Goal: Task Accomplishment & Management: Manage account settings

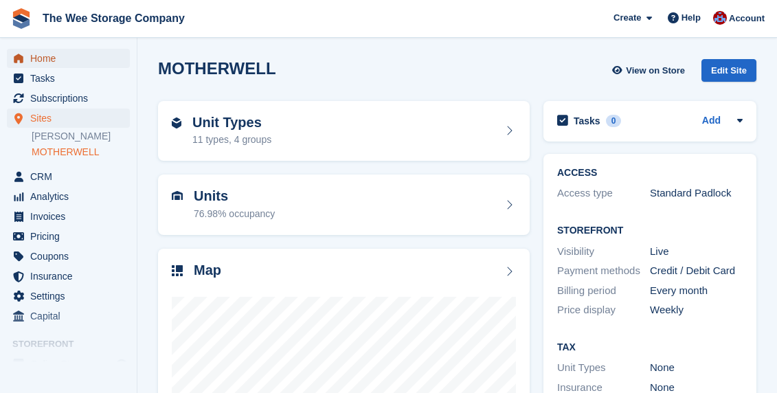
click at [45, 58] on span "Home" at bounding box center [71, 58] width 82 height 19
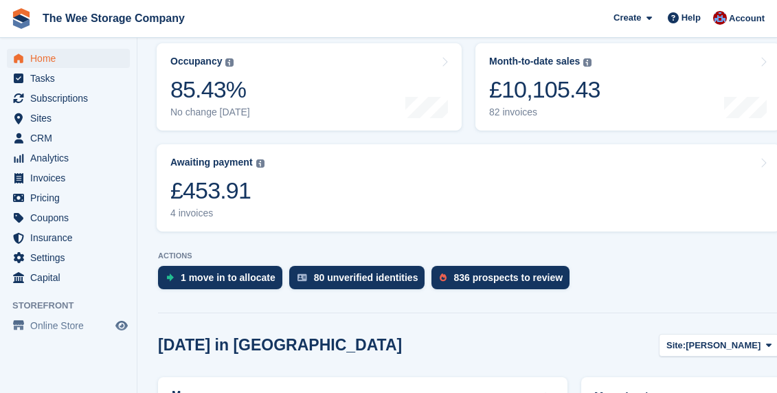
scroll to position [199, 0]
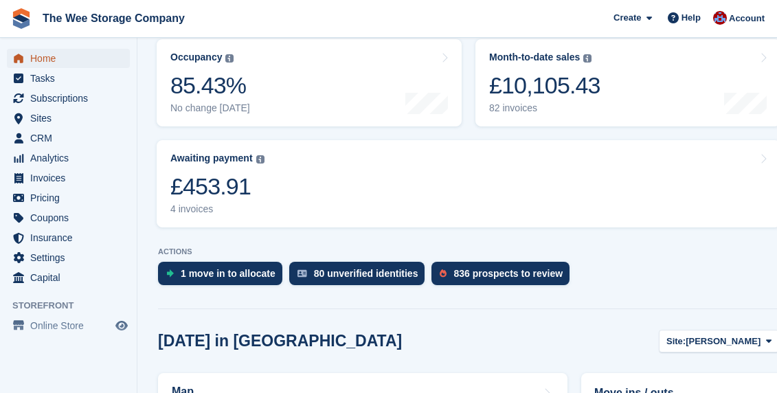
click at [60, 59] on span "Home" at bounding box center [71, 58] width 82 height 19
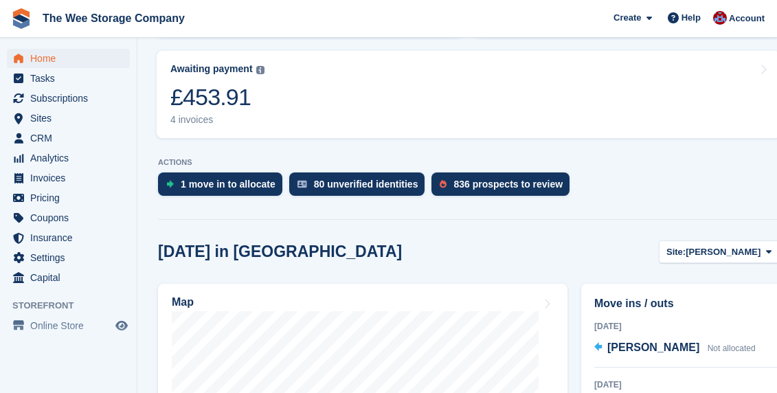
scroll to position [297, 0]
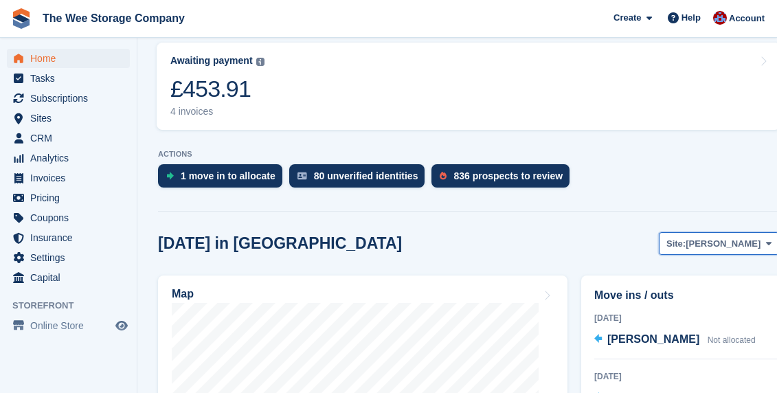
click at [721, 237] on span "[PERSON_NAME]" at bounding box center [723, 244] width 75 height 14
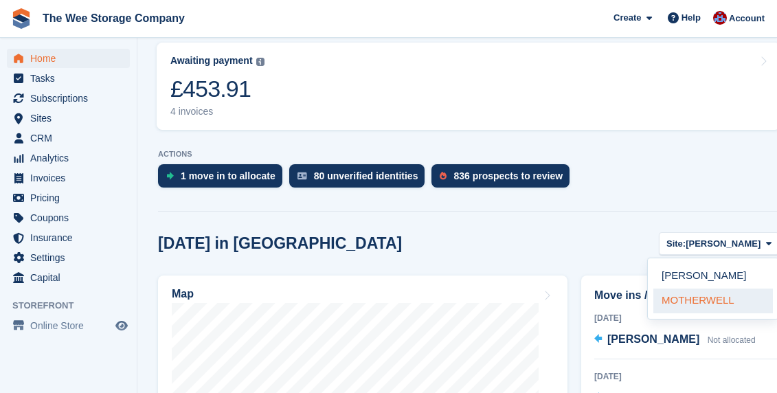
click at [692, 289] on link "MOTHERWELL" at bounding box center [714, 301] width 120 height 25
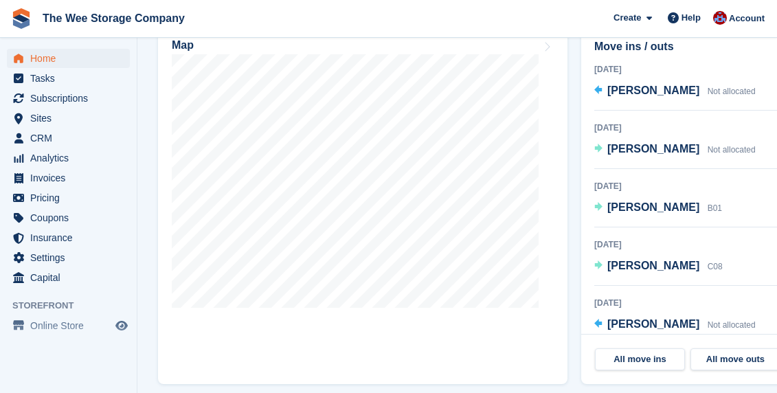
scroll to position [540, 0]
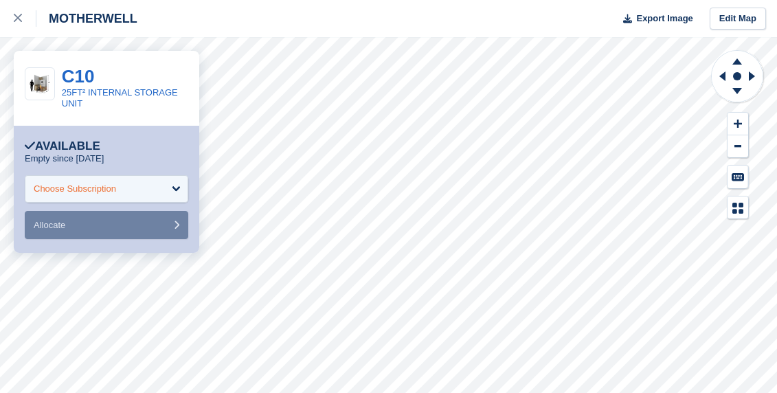
click at [108, 199] on div "Choose Subscription" at bounding box center [107, 188] width 164 height 27
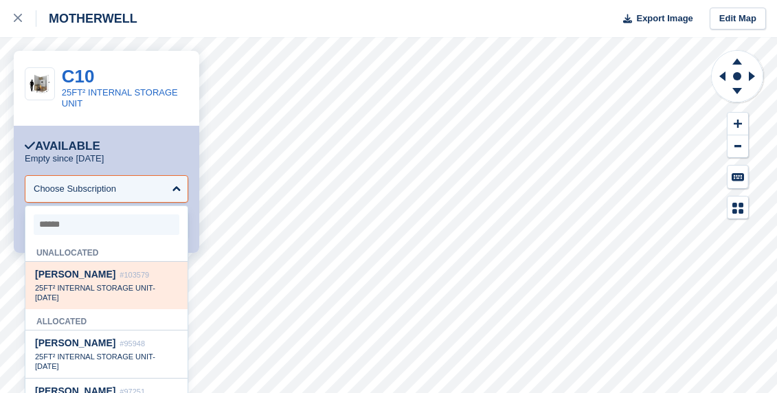
click at [96, 279] on span "Heather Campbell" at bounding box center [75, 274] width 80 height 11
select select "******"
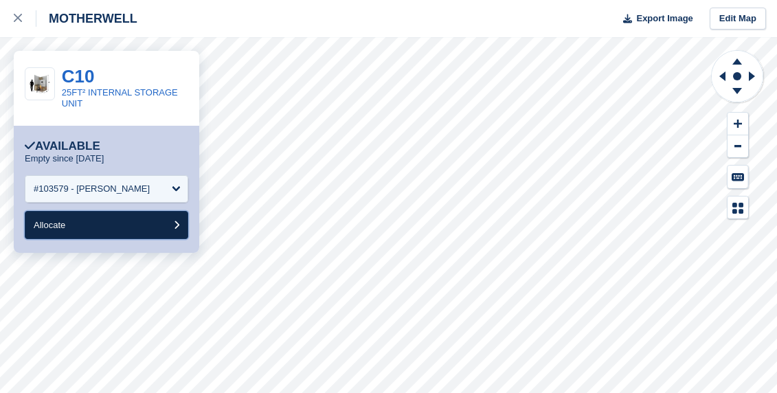
click at [89, 223] on button "Allocate" at bounding box center [107, 225] width 164 height 28
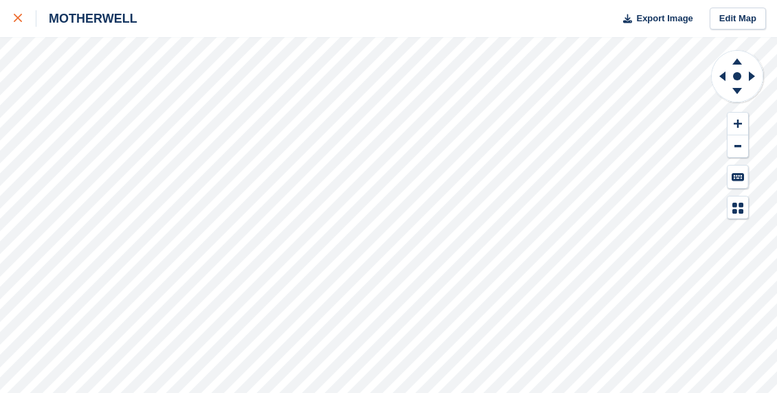
click at [10, 17] on link at bounding box center [18, 18] width 36 height 37
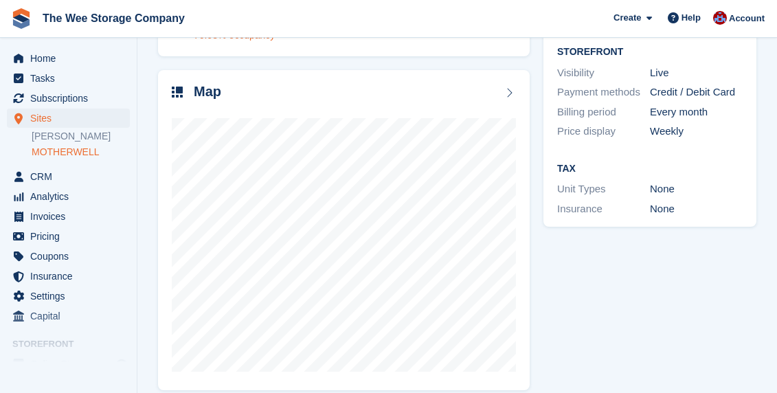
scroll to position [193, 0]
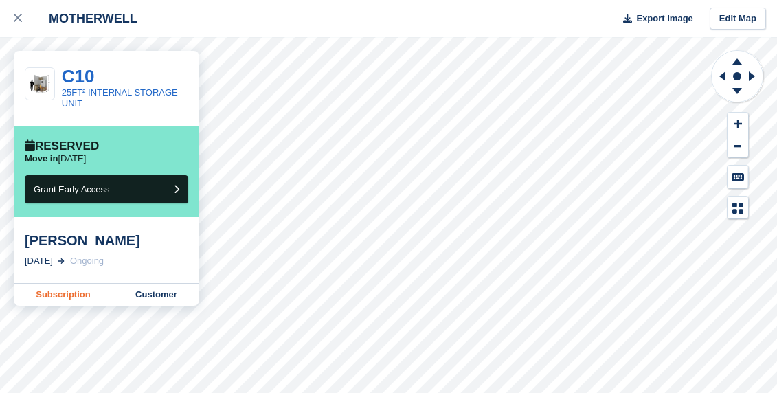
click at [86, 292] on link "Subscription" at bounding box center [64, 295] width 100 height 22
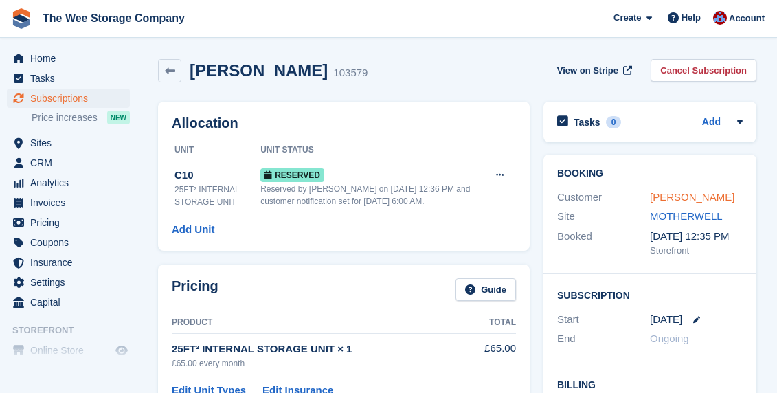
click at [726, 200] on link "Heather Campbell" at bounding box center [692, 197] width 85 height 12
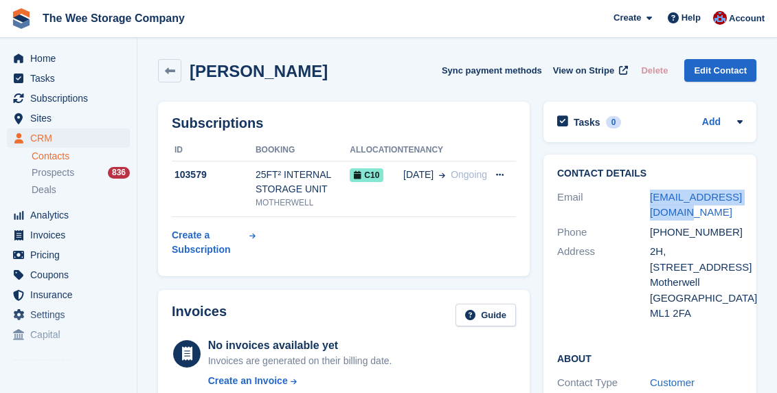
drag, startPoint x: 703, startPoint y: 217, endPoint x: 647, endPoint y: 202, distance: 58.3
click at [647, 202] on div "Email hecampbell89@gmail.com" at bounding box center [650, 205] width 186 height 35
copy div "hecampbell89@gmail.com"
click at [44, 59] on span "Home" at bounding box center [71, 58] width 82 height 19
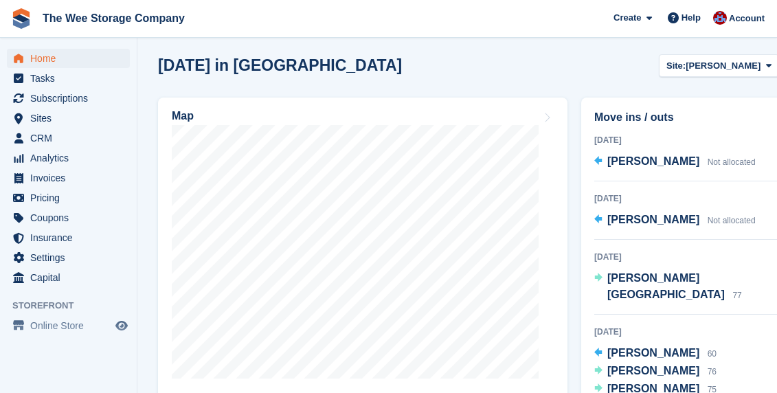
scroll to position [476, 0]
